Goal: Find contact information: Find contact information

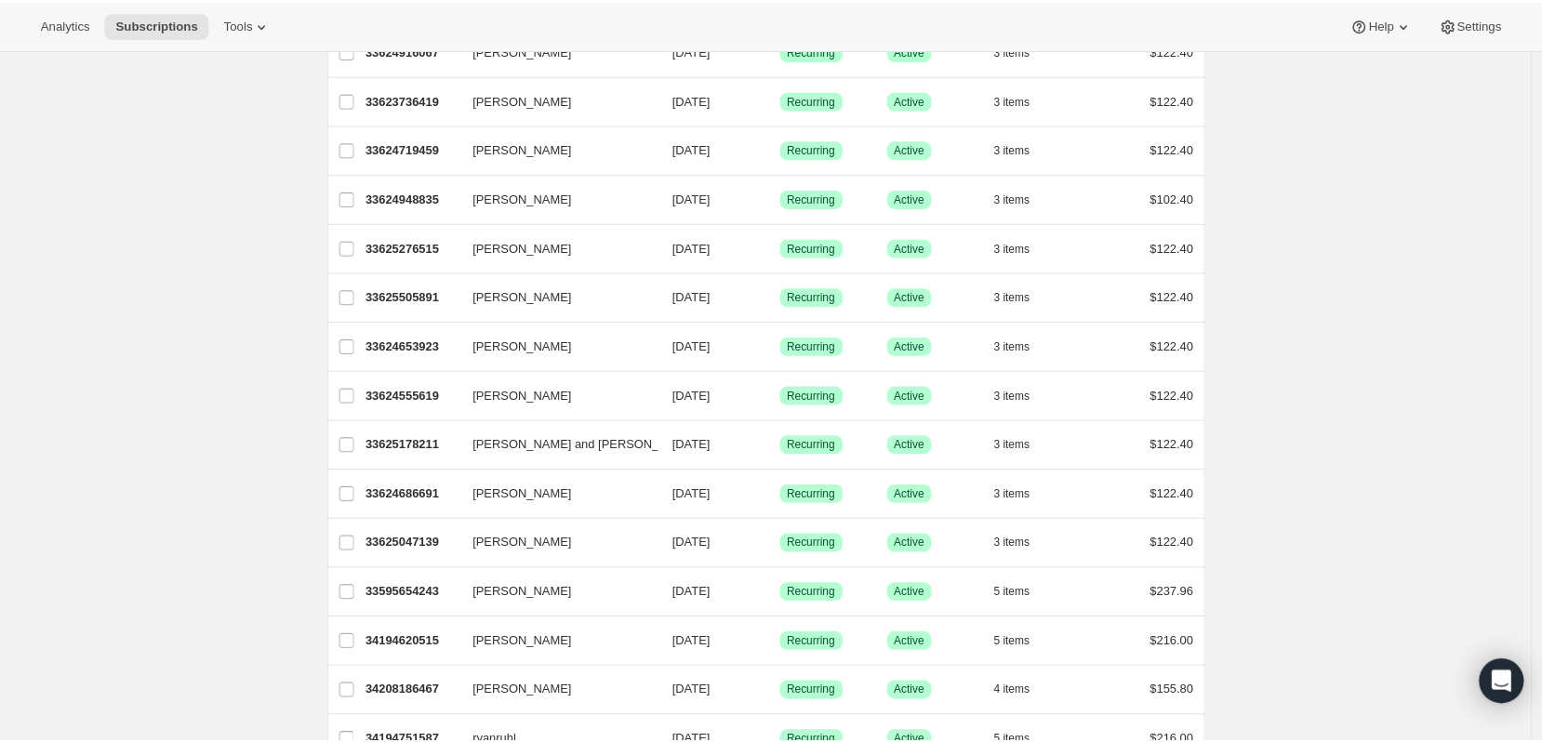
scroll to position [127, 0]
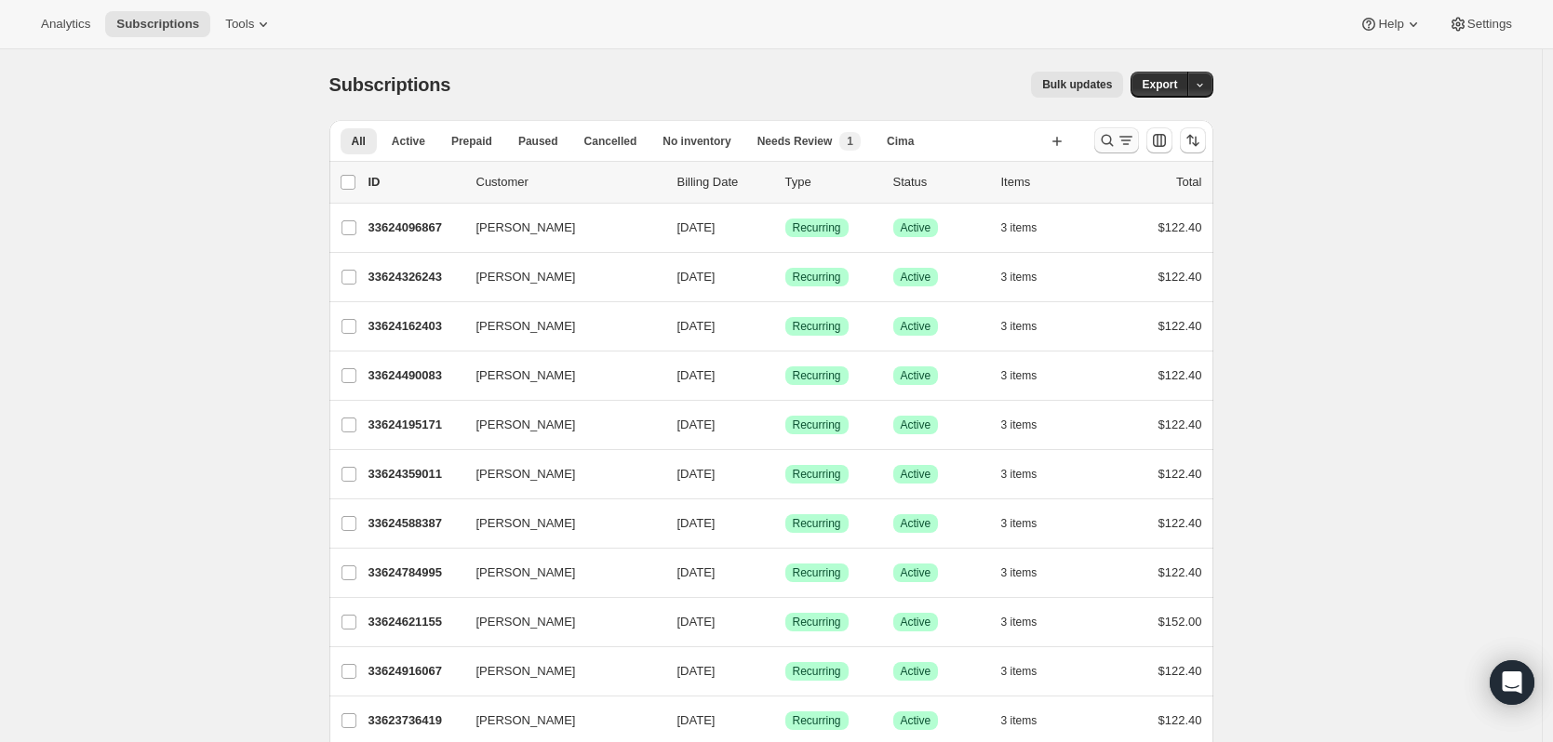
click at [1123, 134] on icon "Search and filter results" at bounding box center [1125, 140] width 19 height 19
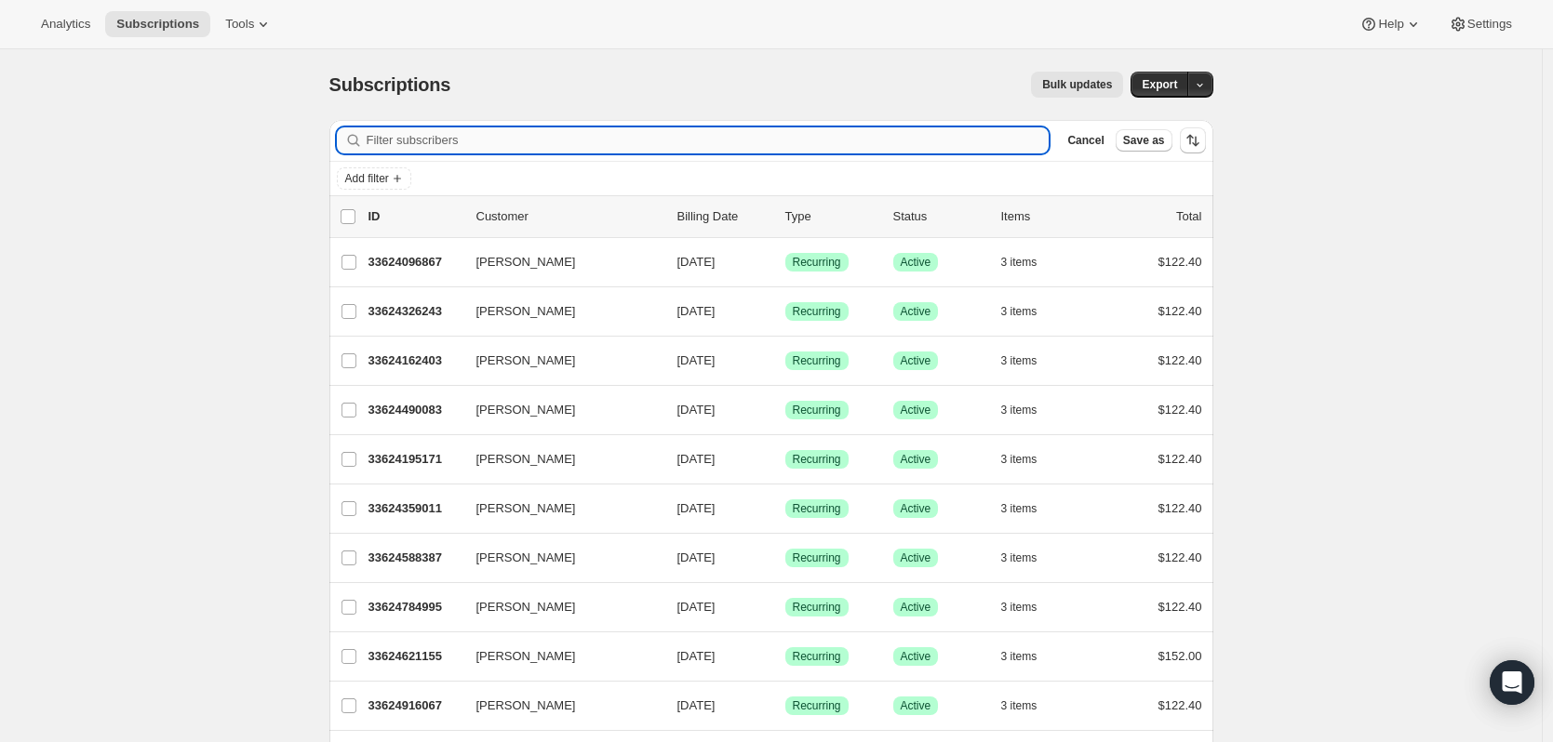
paste input "fleckenstein"
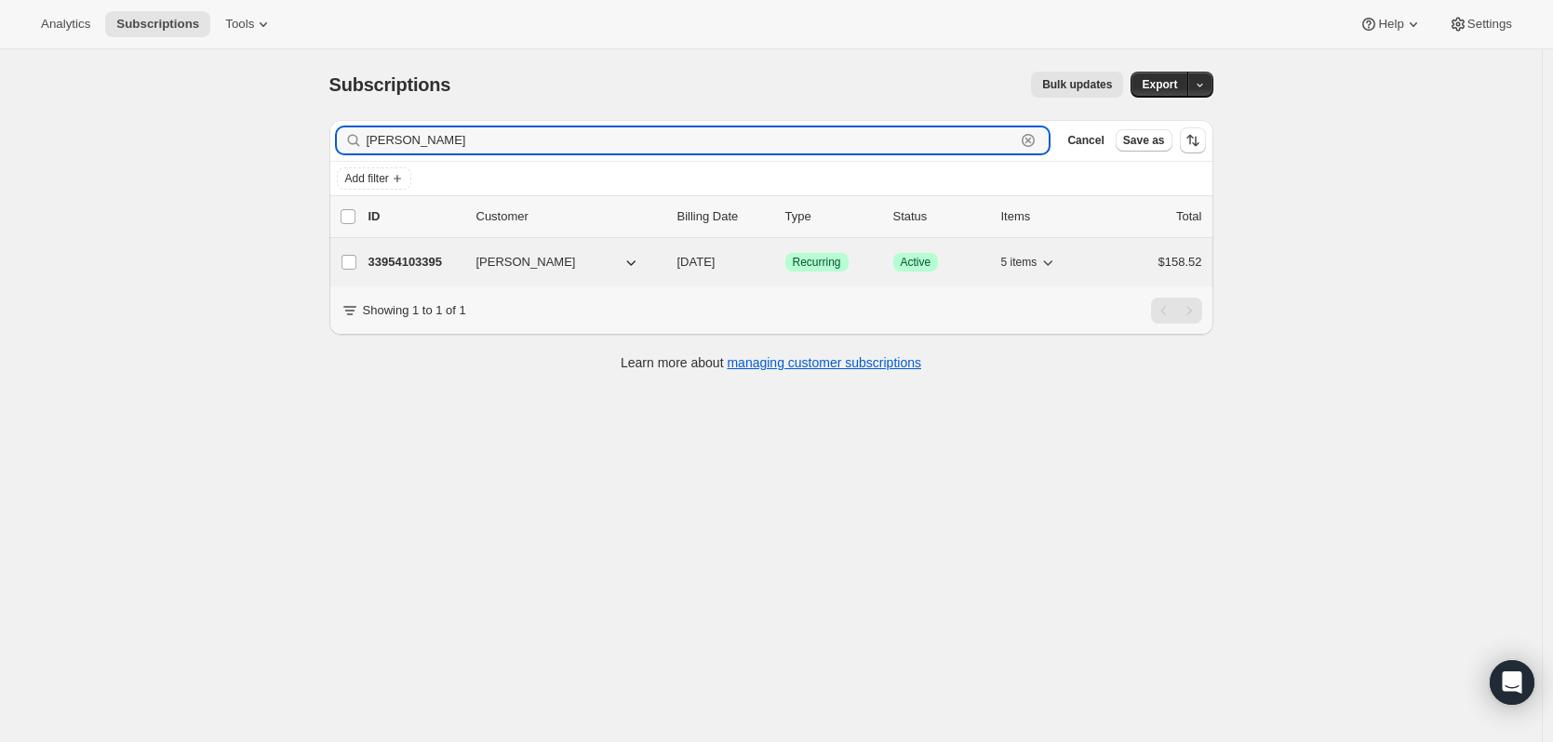
type input "fleckenstein"
click at [423, 268] on p "33954103395" at bounding box center [414, 262] width 93 height 19
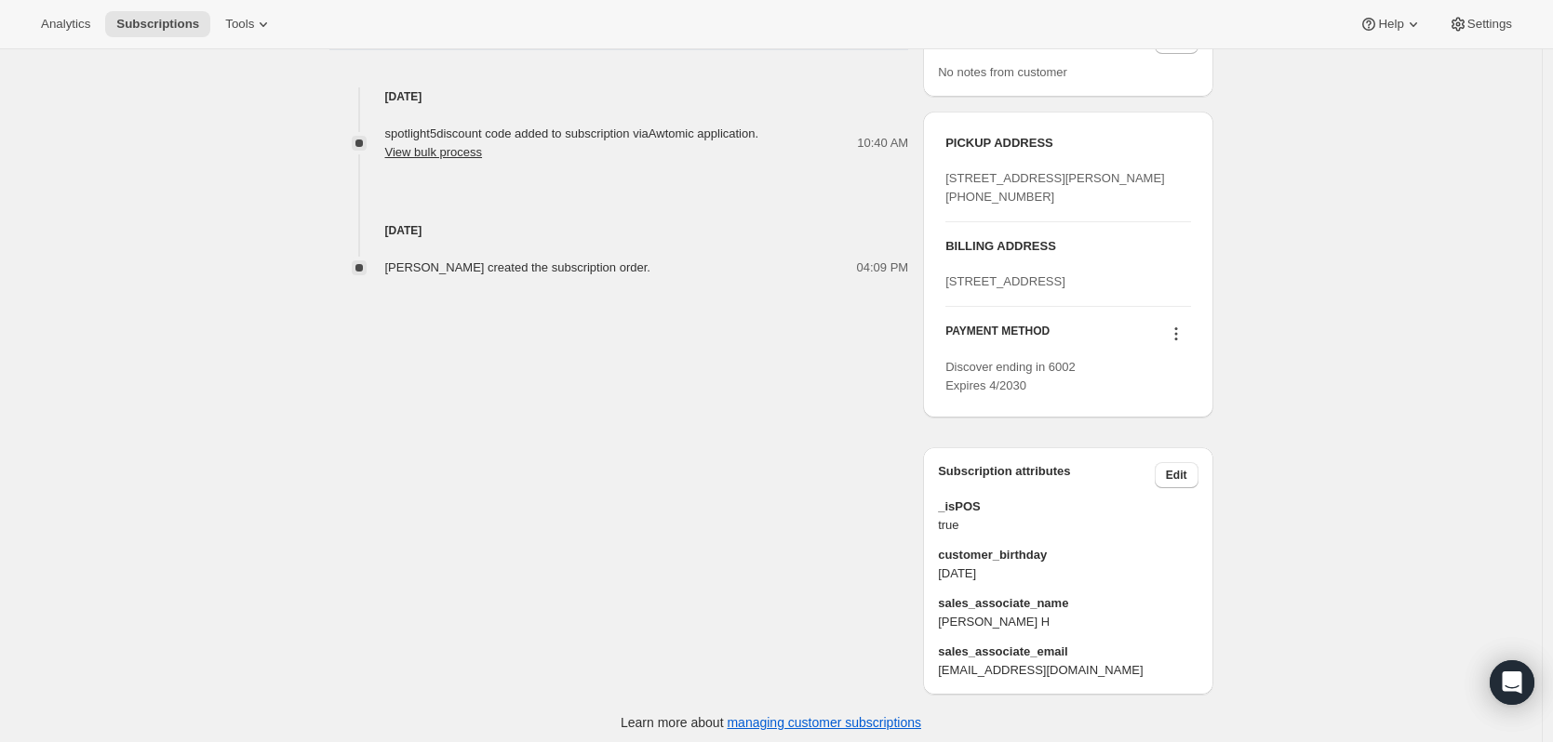
scroll to position [744, 0]
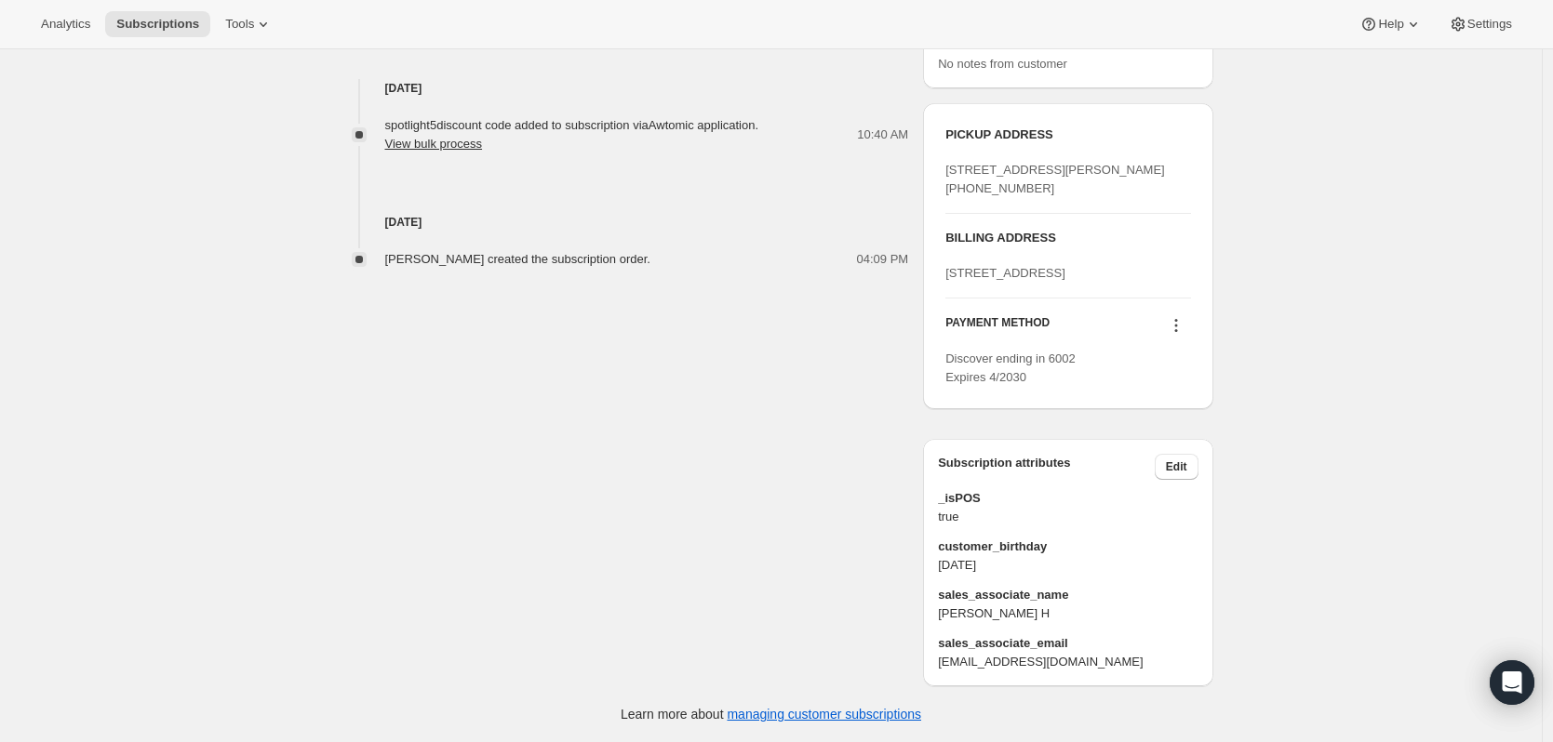
click at [1179, 335] on icon at bounding box center [1175, 325] width 19 height 19
click at [1323, 369] on div "Subscription #33954103395. This page is ready Subscription #33954103395 Success…" at bounding box center [770, 24] width 1541 height 1436
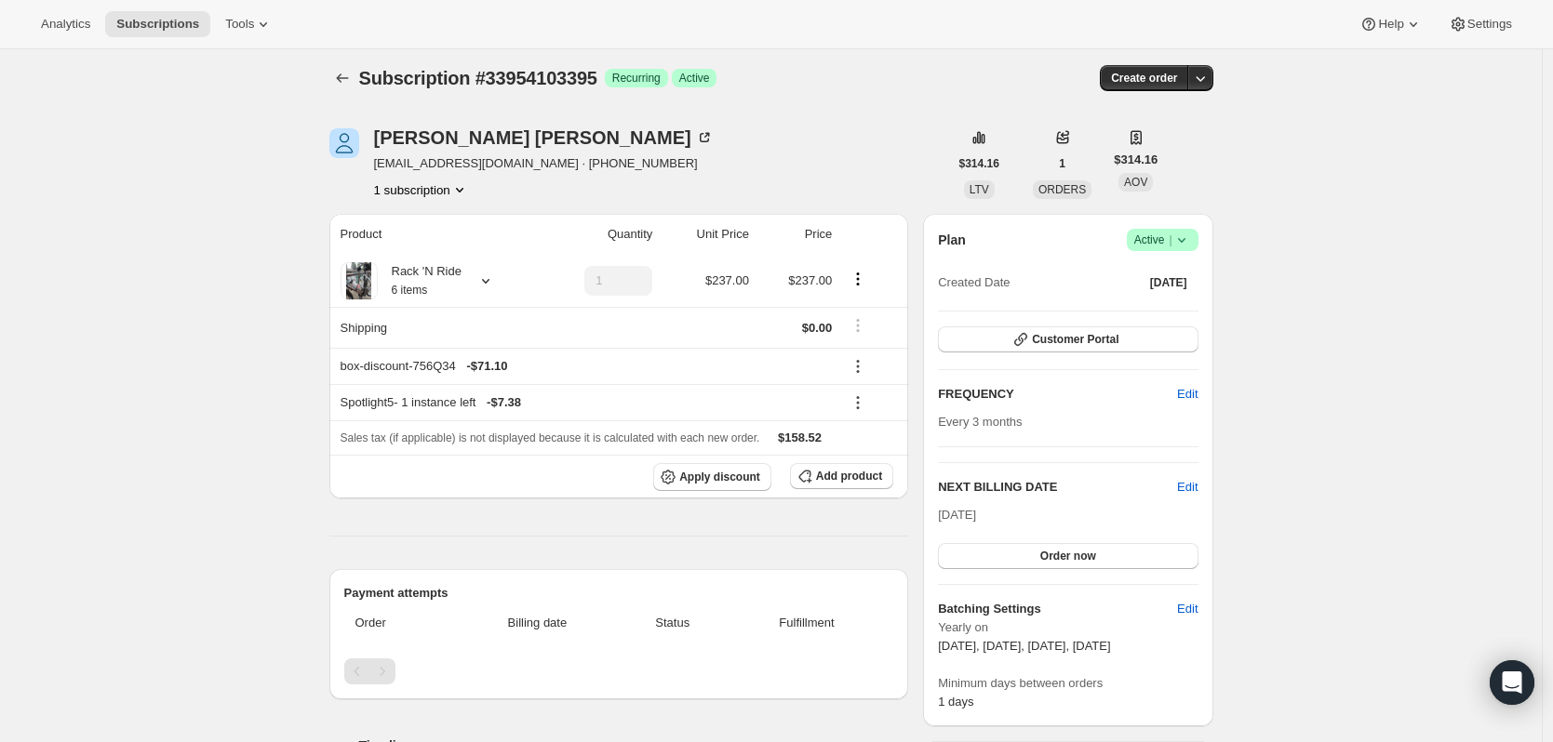
scroll to position [0, 0]
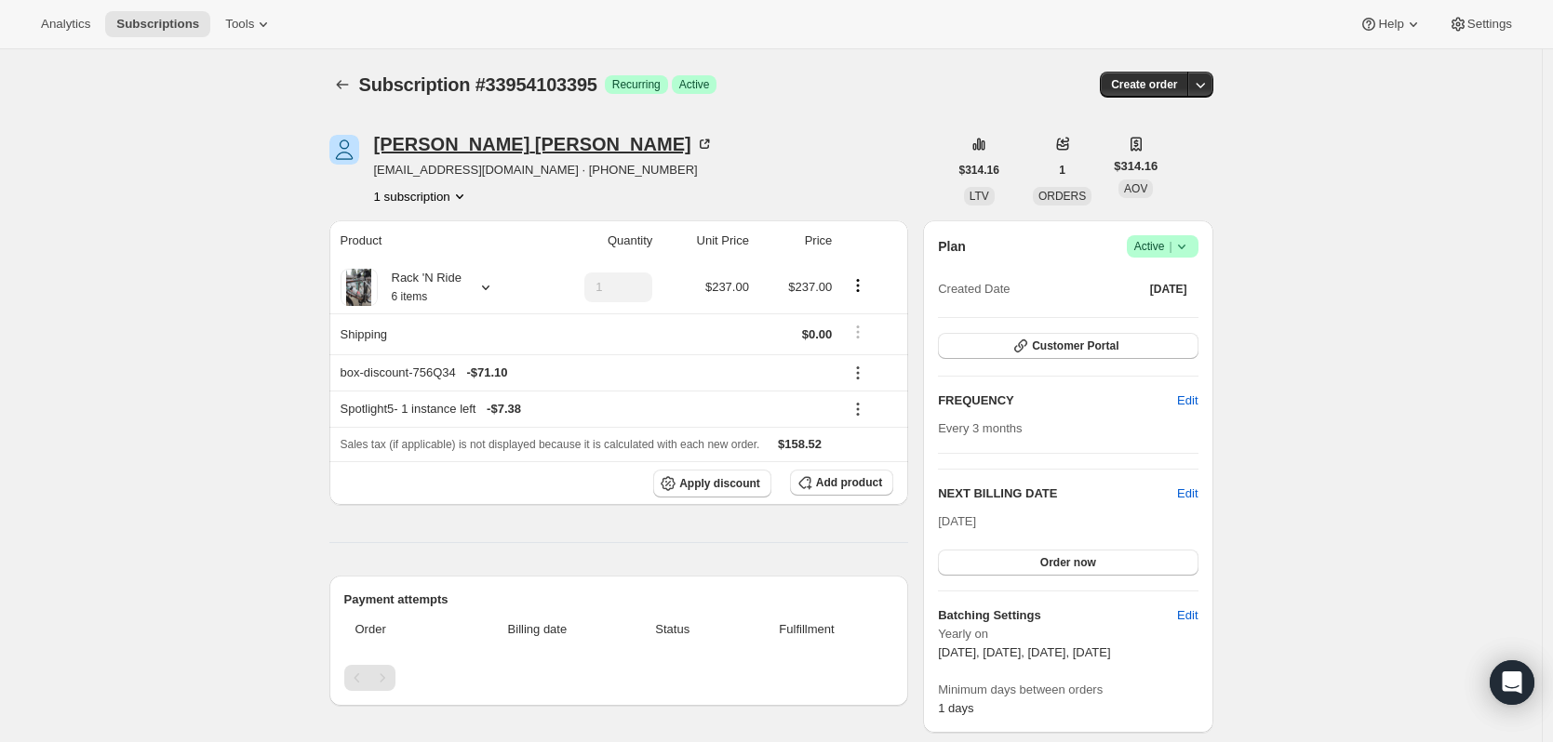
click at [568, 141] on div "Nancy Fleckenstein" at bounding box center [544, 144] width 340 height 19
click at [695, 141] on icon at bounding box center [704, 144] width 19 height 19
drag, startPoint x: 513, startPoint y: 168, endPoint x: 373, endPoint y: 170, distance: 139.5
click at [367, 172] on div "Nancy Fleckenstein lnancymurchison@att.net · +17073378885 1 subscription" at bounding box center [638, 170] width 619 height 71
click at [556, 171] on span "lnancymurchison@att.net · +17073378885" at bounding box center [544, 170] width 340 height 19
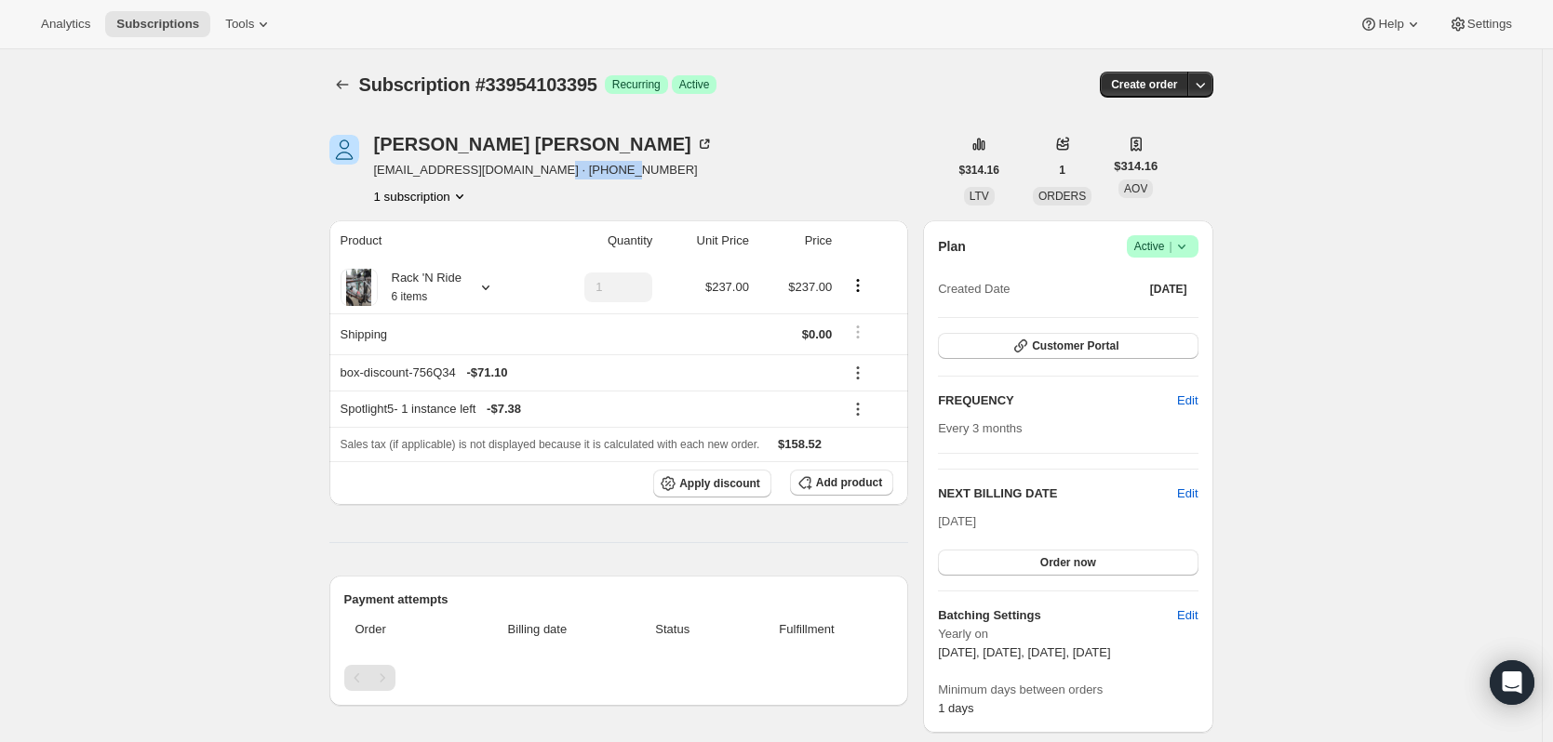
click at [557, 171] on span "lnancymurchison@att.net · +17073378885" at bounding box center [544, 170] width 340 height 19
copy span "17073378885"
click at [400, 167] on span "lnancymurchison@att.net · +17073378885" at bounding box center [544, 170] width 340 height 19
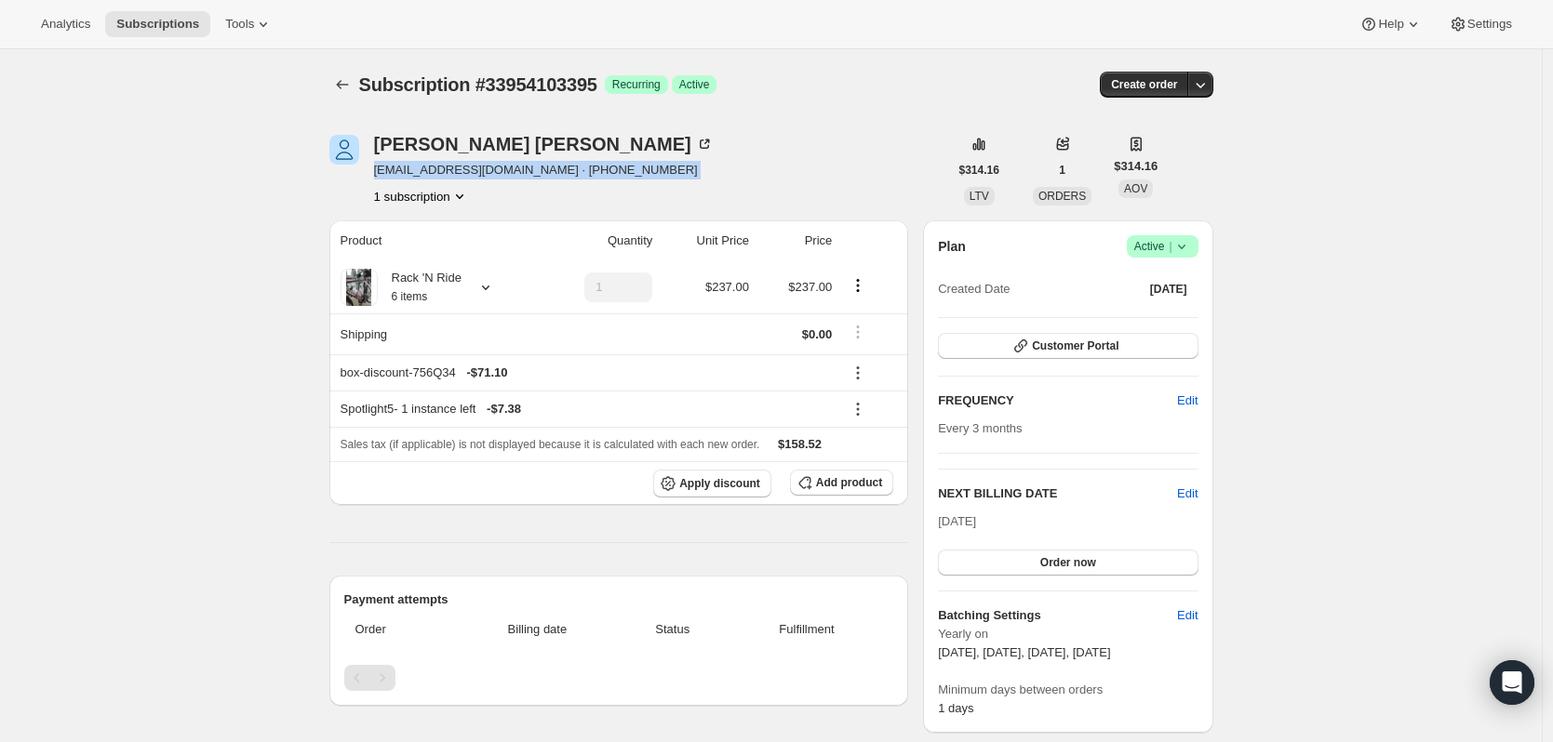
click at [504, 178] on span "lnancymurchison@att.net · +17073378885" at bounding box center [544, 170] width 340 height 19
drag, startPoint x: 513, startPoint y: 172, endPoint x: 365, endPoint y: 175, distance: 148.9
click at [365, 175] on div "Nancy Fleckenstein lnancymurchison@att.net · +17073378885 1 subscription" at bounding box center [638, 170] width 619 height 71
drag, startPoint x: 367, startPoint y: 190, endPoint x: 380, endPoint y: 186, distance: 14.4
click at [373, 186] on div "Nancy Fleckenstein lnancymurchison@att.net · +17073378885 1 subscription" at bounding box center [638, 170] width 619 height 71
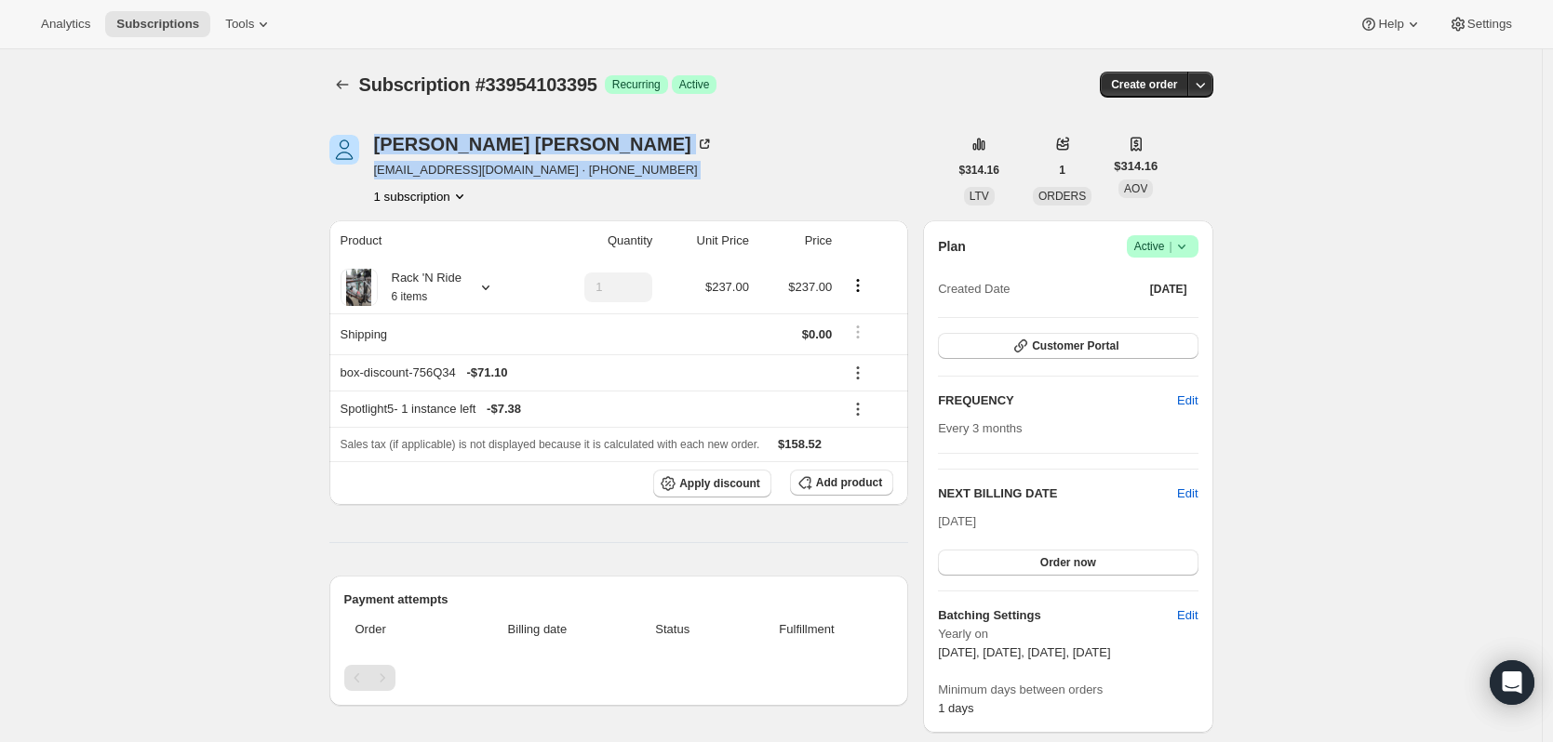
click at [562, 162] on span "lnancymurchison@att.net · +17073378885" at bounding box center [544, 170] width 340 height 19
drag, startPoint x: 513, startPoint y: 171, endPoint x: 374, endPoint y: 174, distance: 139.6
click at [374, 174] on div "Nancy Fleckenstein lnancymurchison@att.net · +17073378885 1 subscription" at bounding box center [638, 170] width 619 height 71
copy span "lnancymurchison@att.net"
